Goal: Check status

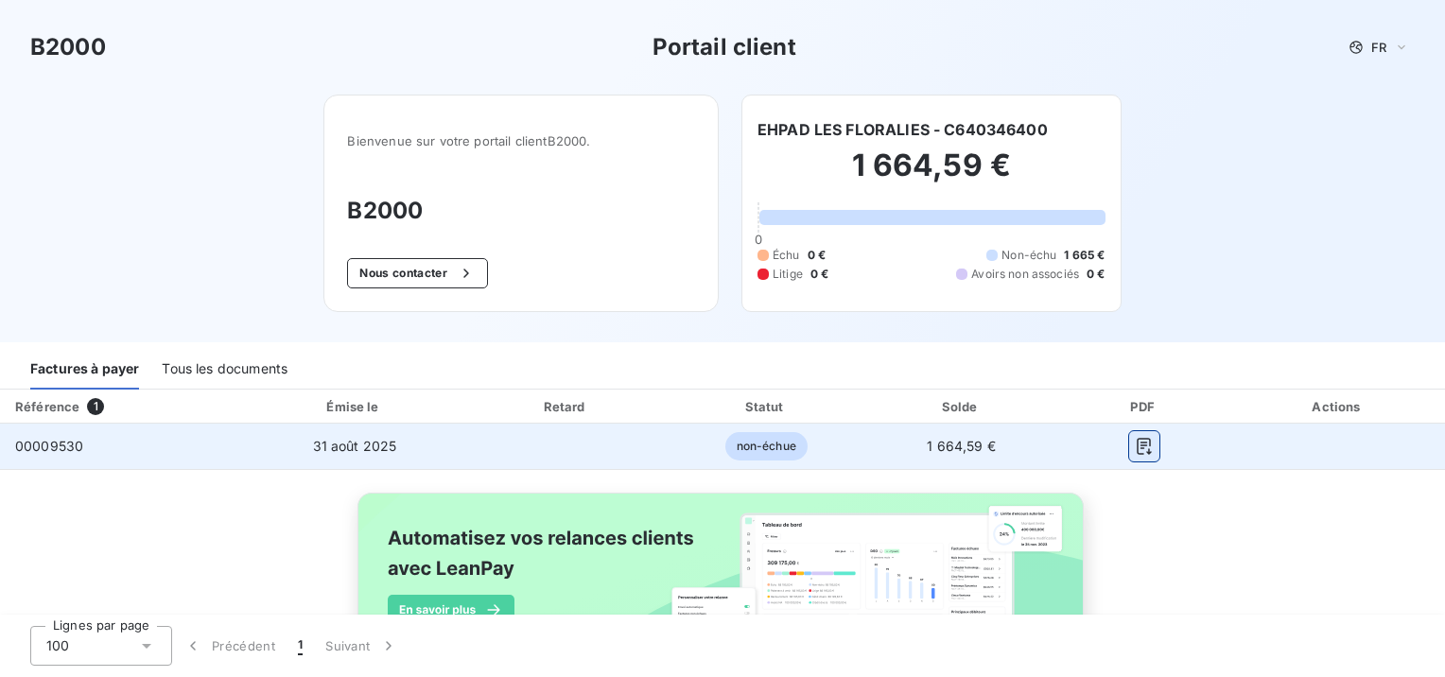
click at [1130, 456] on button "button" at bounding box center [1144, 446] width 30 height 30
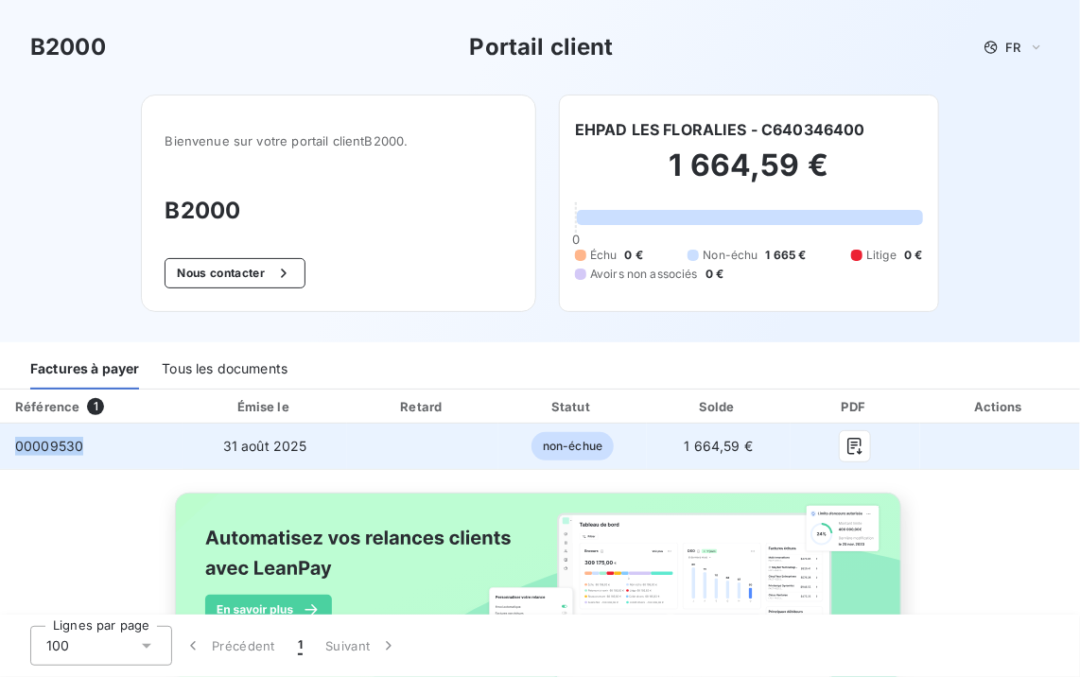
drag, startPoint x: 95, startPoint y: 451, endPoint x: 0, endPoint y: 434, distance: 96.1
click at [0, 434] on td "00009530" at bounding box center [91, 446] width 183 height 45
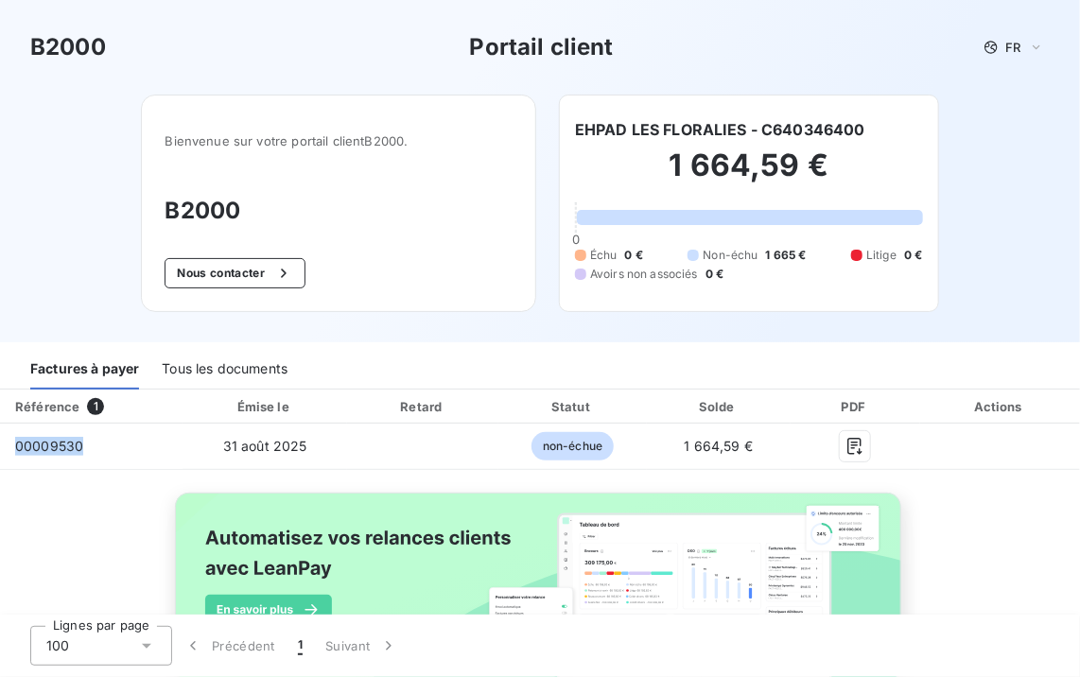
copy span "00009530"
